Goal: Task Accomplishment & Management: Manage account settings

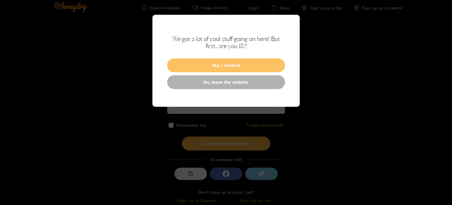
click at [231, 60] on button "Yes, I confirm" at bounding box center [226, 65] width 118 height 14
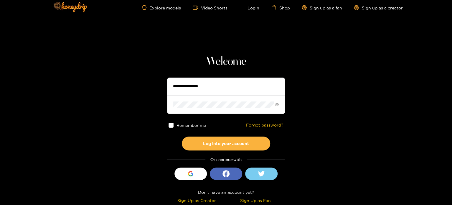
click at [212, 83] on input "text" at bounding box center [226, 87] width 118 height 18
paste input "********"
type input "********"
click at [200, 108] on span at bounding box center [226, 104] width 118 height 18
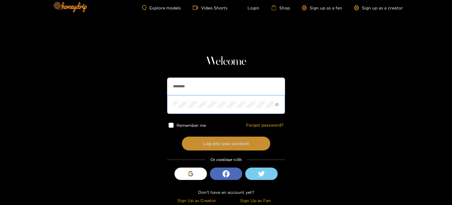
click at [187, 145] on button "Log into your account" at bounding box center [226, 143] width 88 height 14
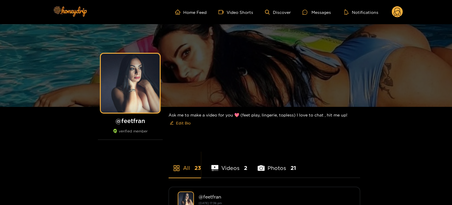
click at [403, 11] on circle at bounding box center [397, 11] width 11 height 11
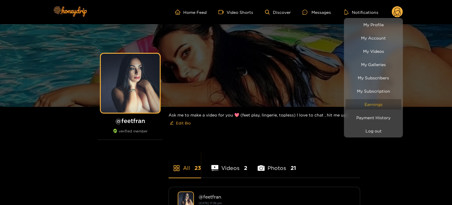
click at [385, 101] on link "Earnings" at bounding box center [373, 104] width 56 height 10
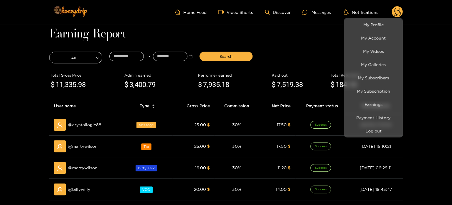
drag, startPoint x: 112, startPoint y: 52, endPoint x: 120, endPoint y: 54, distance: 7.9
click at [113, 52] on div at bounding box center [226, 102] width 452 height 205
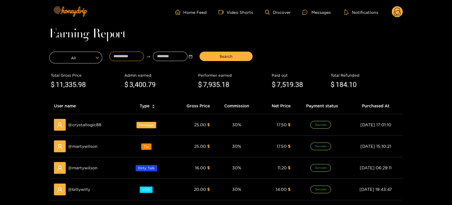
click at [121, 54] on input at bounding box center [126, 56] width 34 height 9
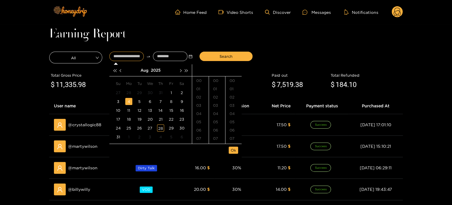
click at [131, 100] on div "4" at bounding box center [128, 101] width 7 height 7
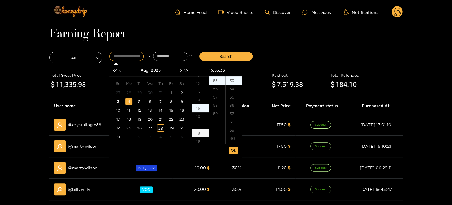
scroll to position [94, 0]
click at [199, 97] on div "13" at bounding box center [200, 93] width 17 height 8
click at [218, 79] on div "16" at bounding box center [217, 83] width 16 height 8
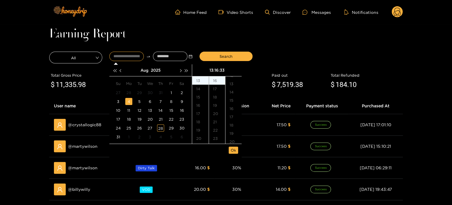
scroll to position [0, 0]
click at [228, 80] on div "00" at bounding box center [233, 80] width 16 height 8
type input "**********"
click at [235, 152] on span "Ok" at bounding box center [233, 150] width 5 height 6
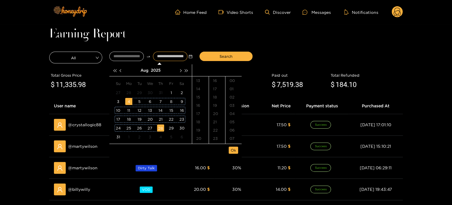
click at [161, 128] on div "28" at bounding box center [160, 127] width 7 height 7
type input "**********"
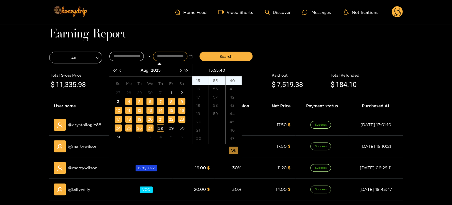
click at [231, 152] on span "Ok" at bounding box center [233, 150] width 5 height 6
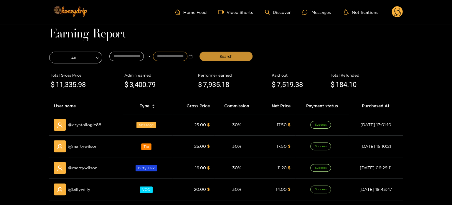
click at [224, 57] on span "Search" at bounding box center [226, 56] width 13 height 6
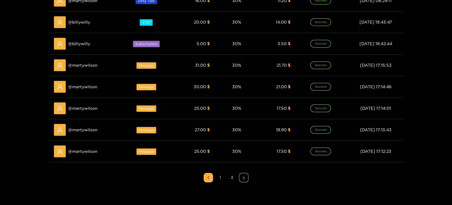
scroll to position [177, 0]
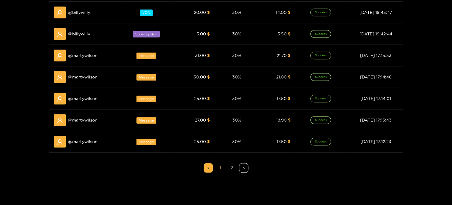
click at [236, 166] on link "2" at bounding box center [232, 167] width 9 height 9
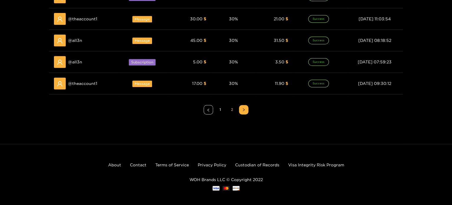
scroll to position [130, 0]
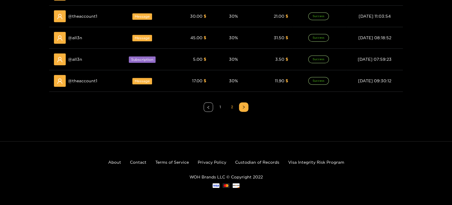
click at [222, 105] on link "1" at bounding box center [220, 107] width 9 height 9
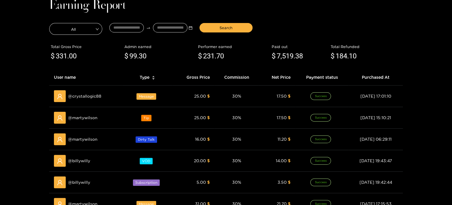
scroll to position [0, 0]
